Goal: Book appointment/travel/reservation

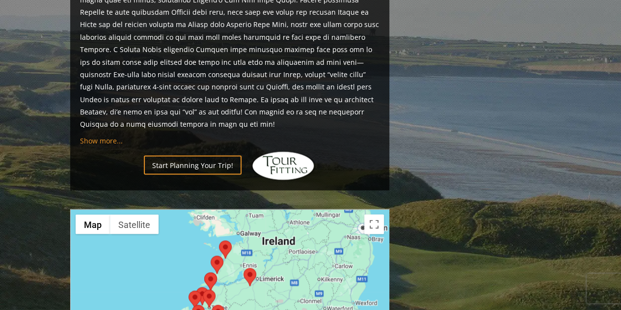
scroll to position [883, 0]
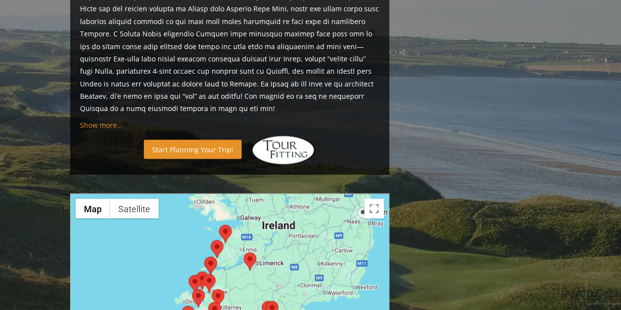
click at [218, 139] on link "Start Planning Your Trip!" at bounding box center [193, 148] width 98 height 19
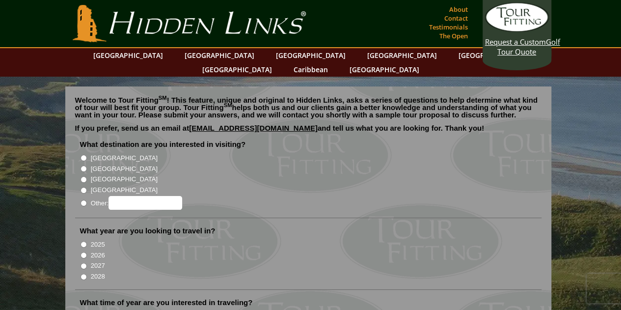
click at [92, 153] on label "[GEOGRAPHIC_DATA]" at bounding box center [124, 158] width 67 height 10
click at [87, 155] on input "[GEOGRAPHIC_DATA]" at bounding box center [83, 158] width 6 height 6
radio input "true"
